Goal: Task Accomplishment & Management: Manage account settings

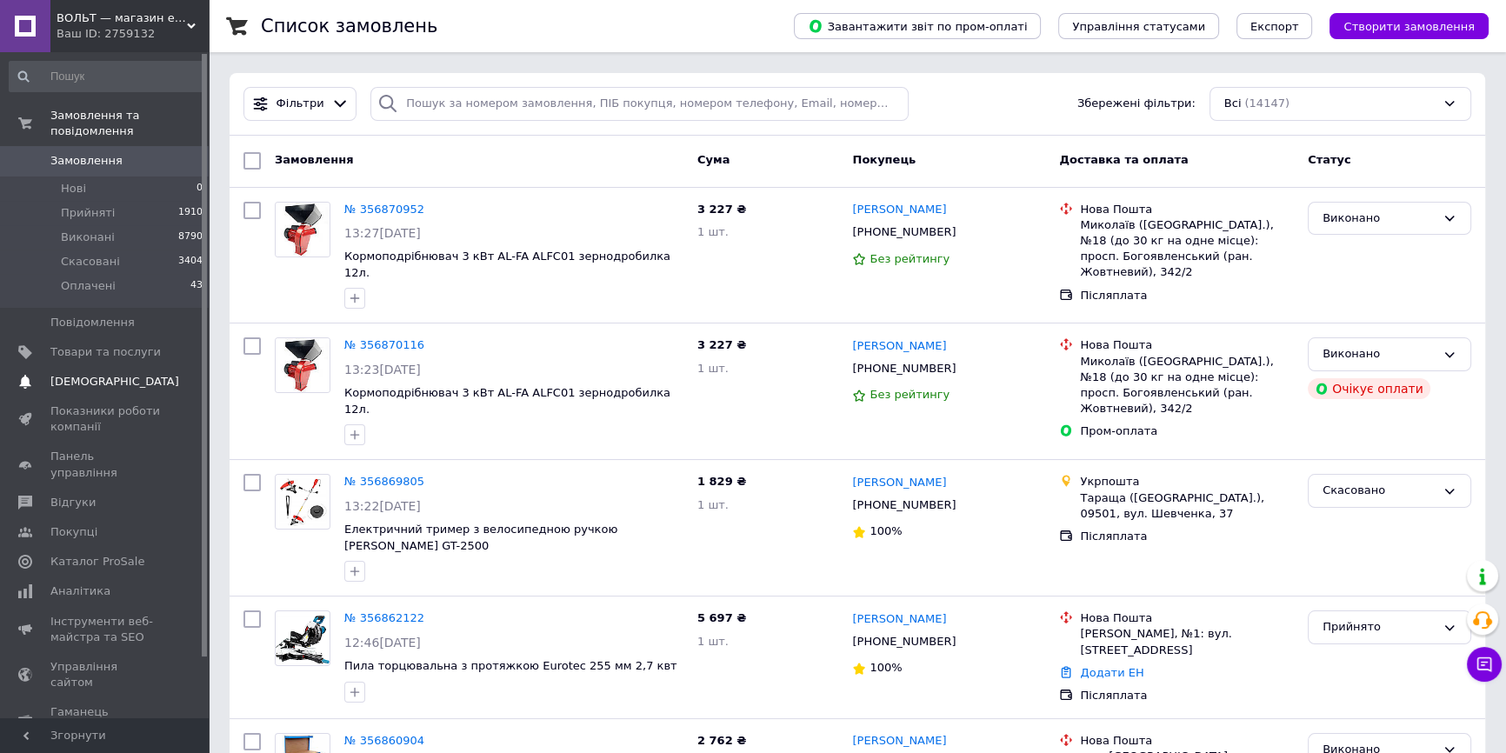
click at [102, 374] on span "[DEMOGRAPHIC_DATA]" at bounding box center [114, 382] width 129 height 16
click at [952, 103] on div "Фільтри Збережені фільтри: Всі (14147)" at bounding box center [858, 104] width 1242 height 34
